Goal: Task Accomplishment & Management: Manage account settings

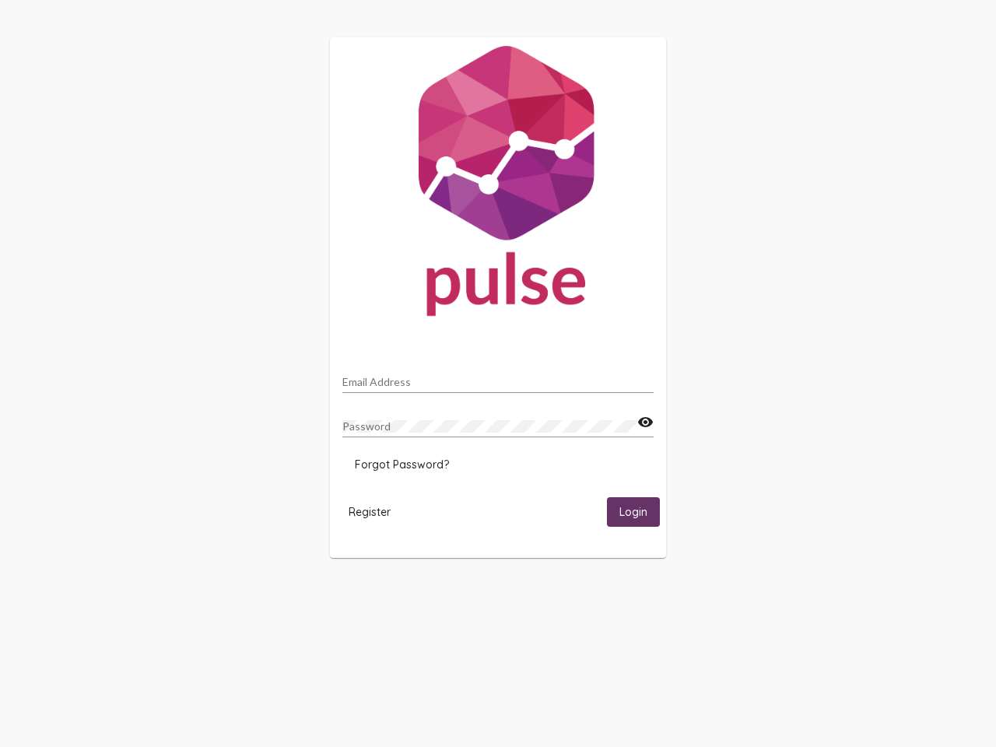
click at [498, 377] on input "Email Address" at bounding box center [497, 382] width 311 height 12
click at [645, 422] on mat-icon "visibility" at bounding box center [645, 422] width 16 height 19
click at [401, 464] on span "Forgot Password?" at bounding box center [402, 464] width 94 height 14
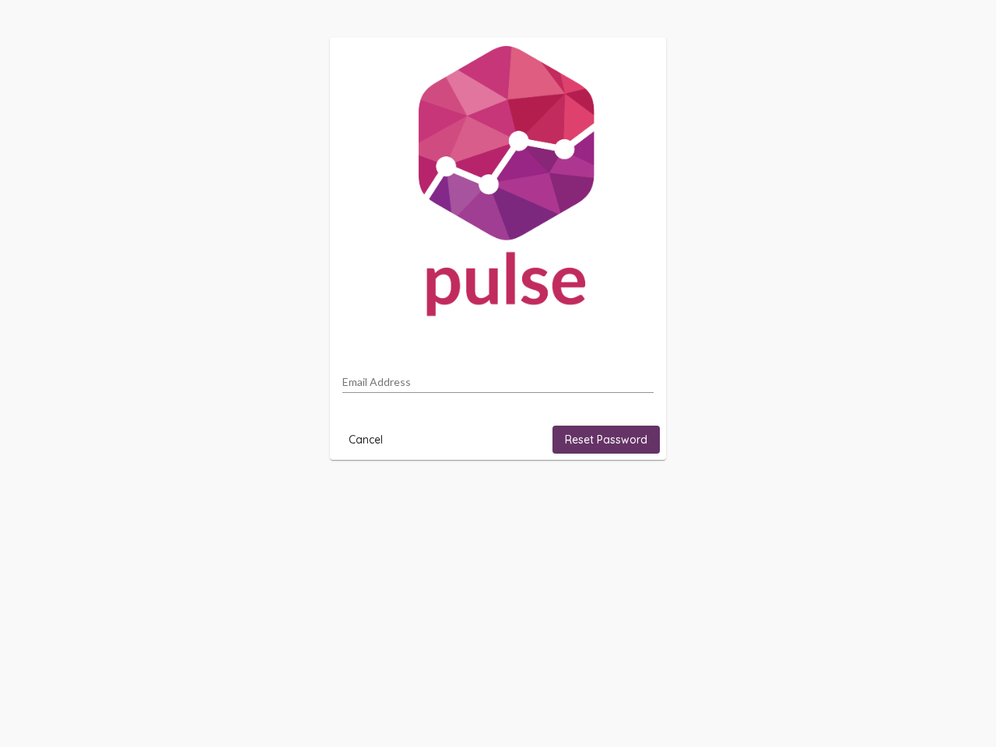
click at [369, 497] on html "Email Address Cancel Reset Password" at bounding box center [498, 248] width 996 height 497
click at [633, 497] on html "Email Address Cancel Reset Password" at bounding box center [498, 248] width 996 height 497
